Goal: Check status

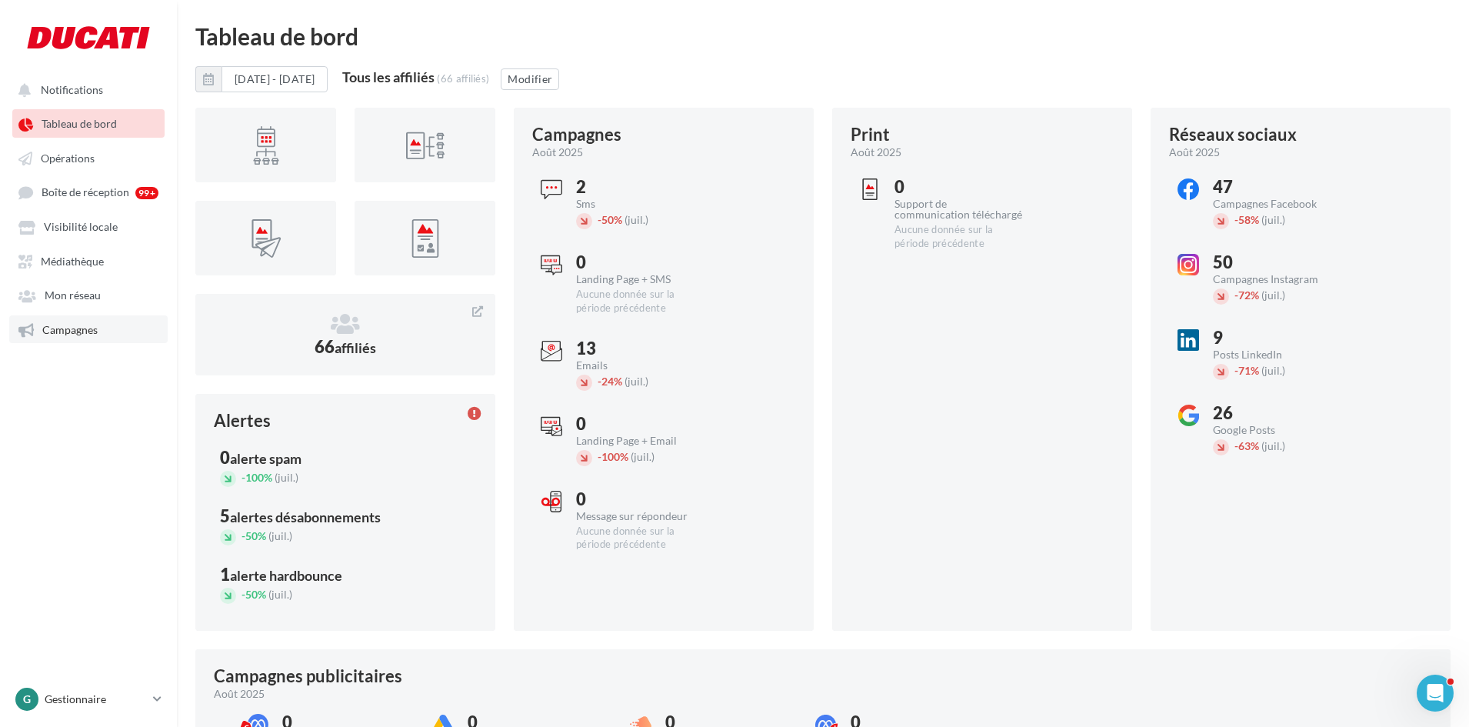
click at [80, 336] on span "Campagnes" at bounding box center [69, 329] width 55 height 13
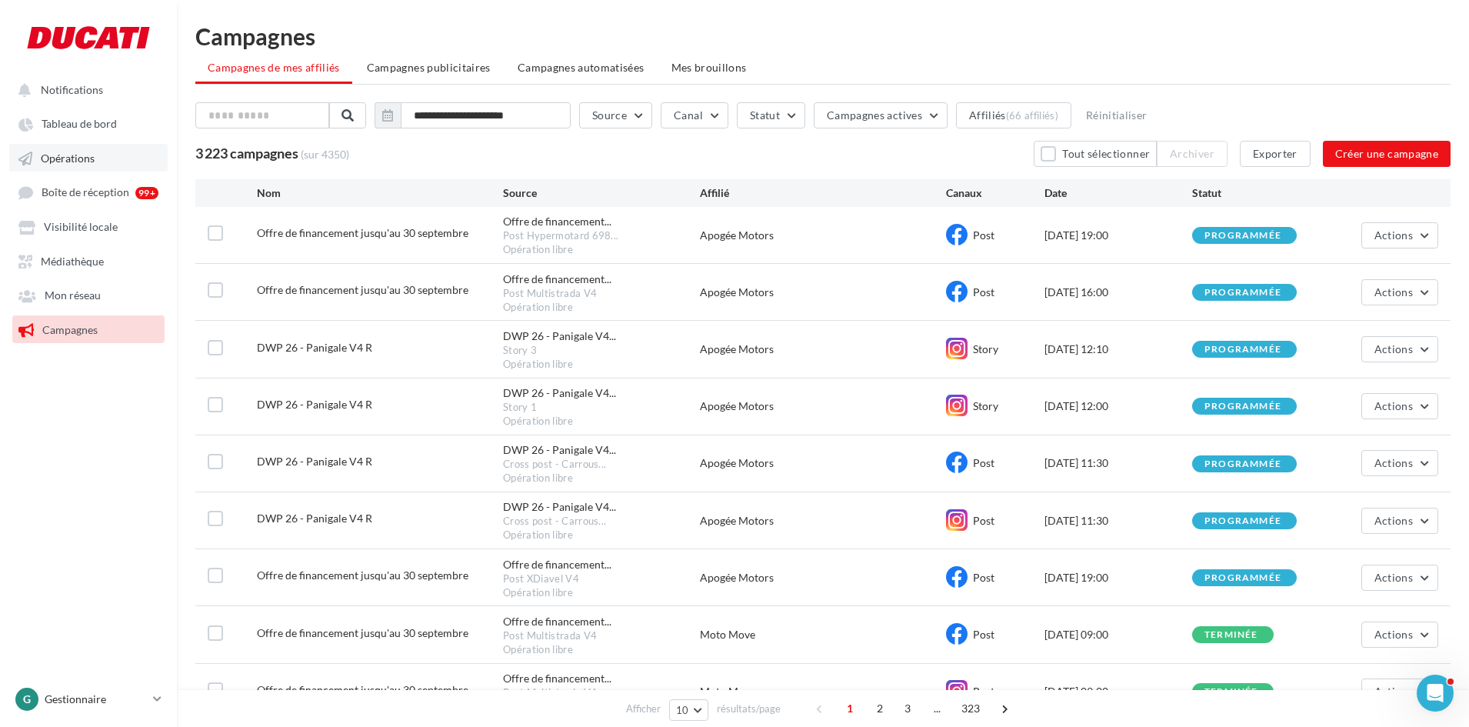
click at [89, 165] on span "Opérations" at bounding box center [68, 158] width 54 height 13
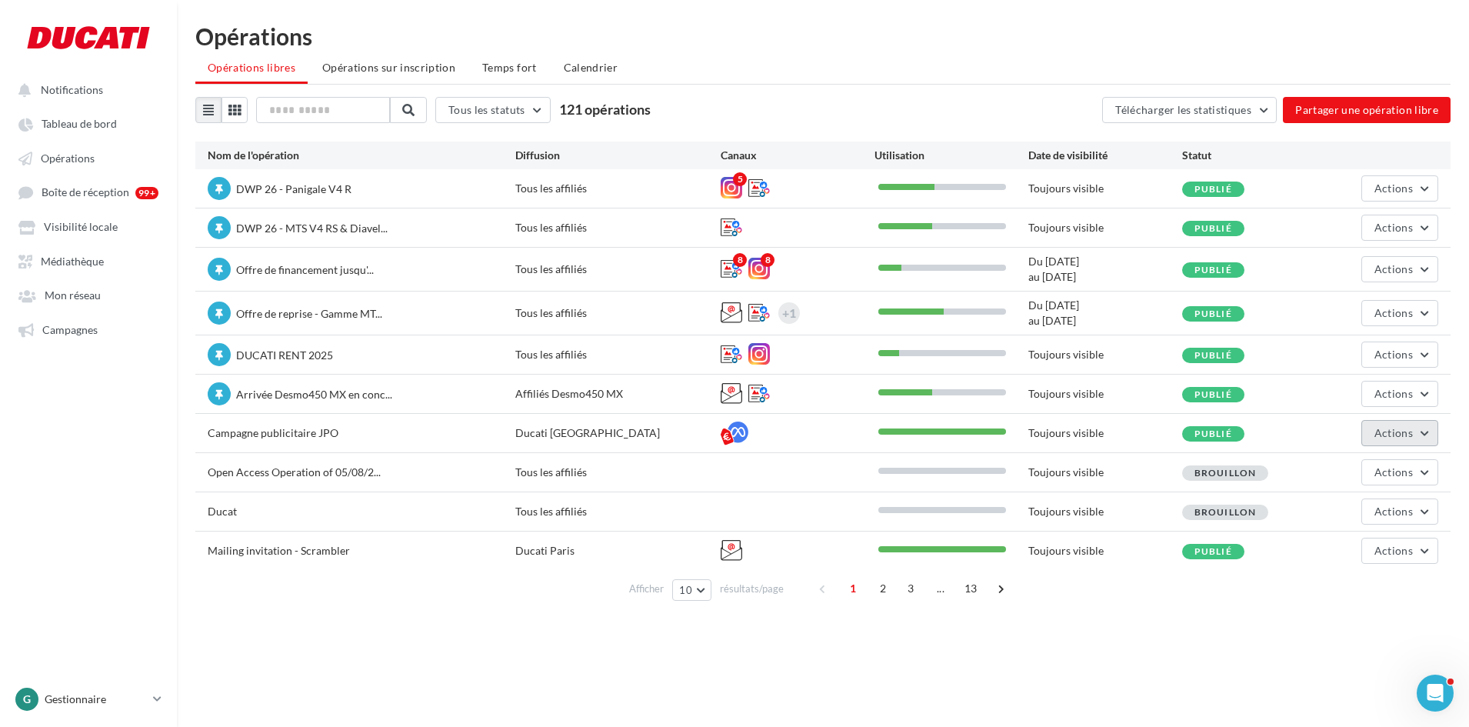
click at [1386, 432] on span "Actions" at bounding box center [1394, 432] width 38 height 13
click at [1365, 547] on button "Statistiques" at bounding box center [1362, 549] width 154 height 40
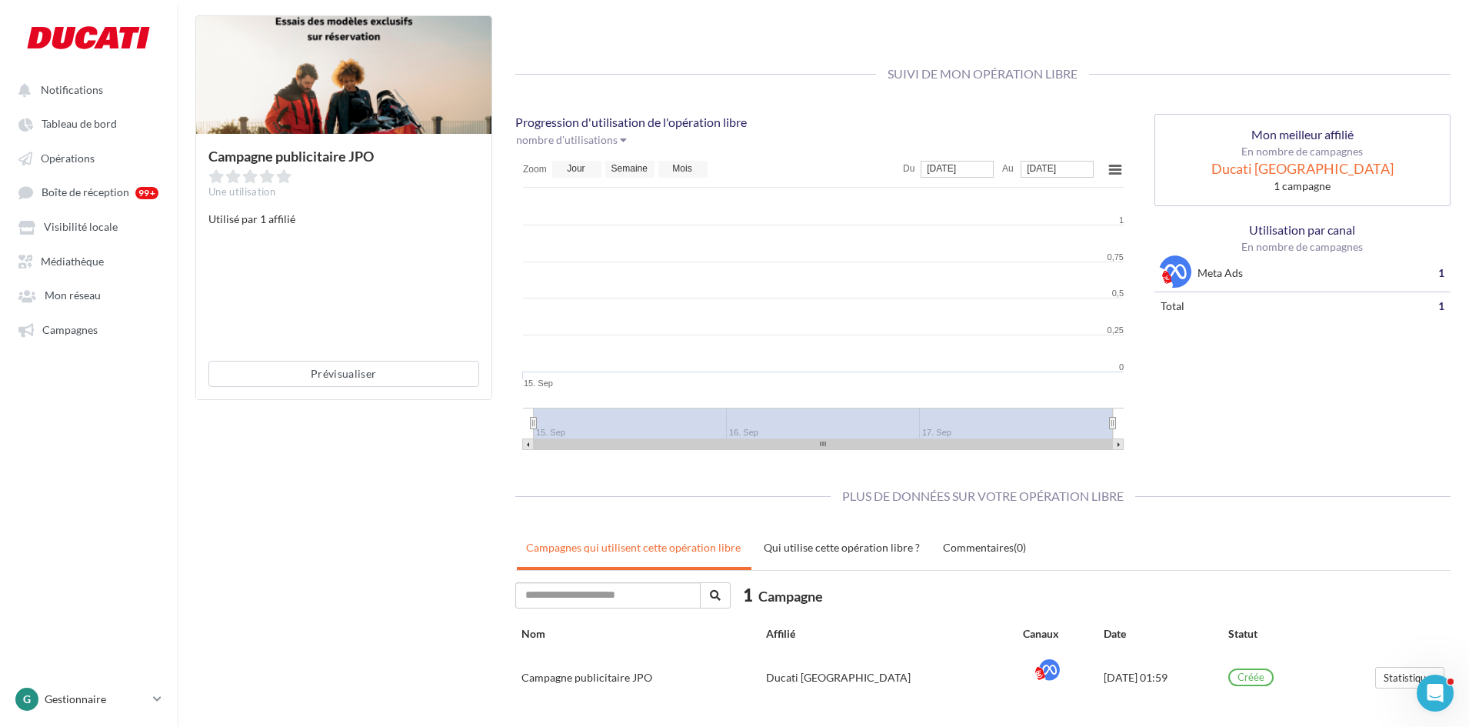
scroll to position [121, 0]
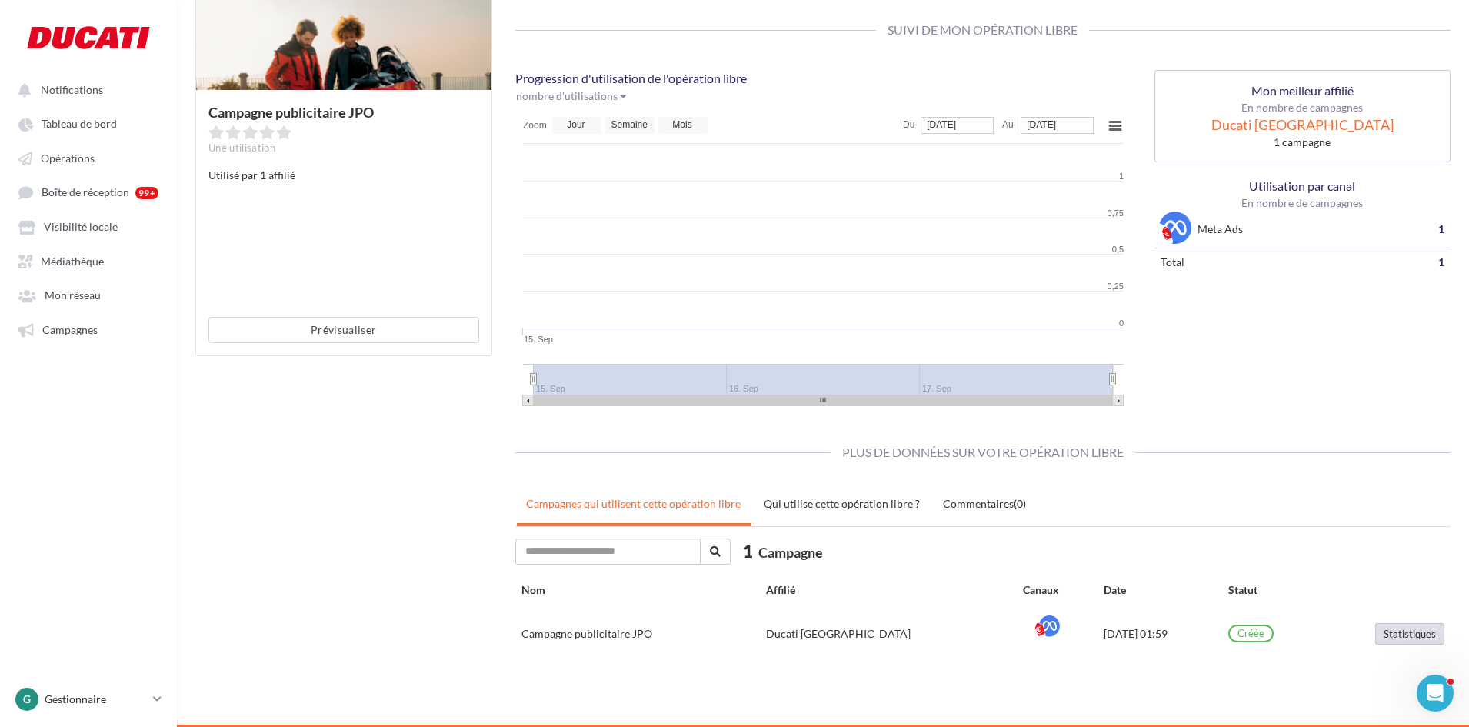
click at [1420, 637] on button "Statistiques" at bounding box center [1410, 634] width 69 height 22
